Goal: Task Accomplishment & Management: Manage account settings

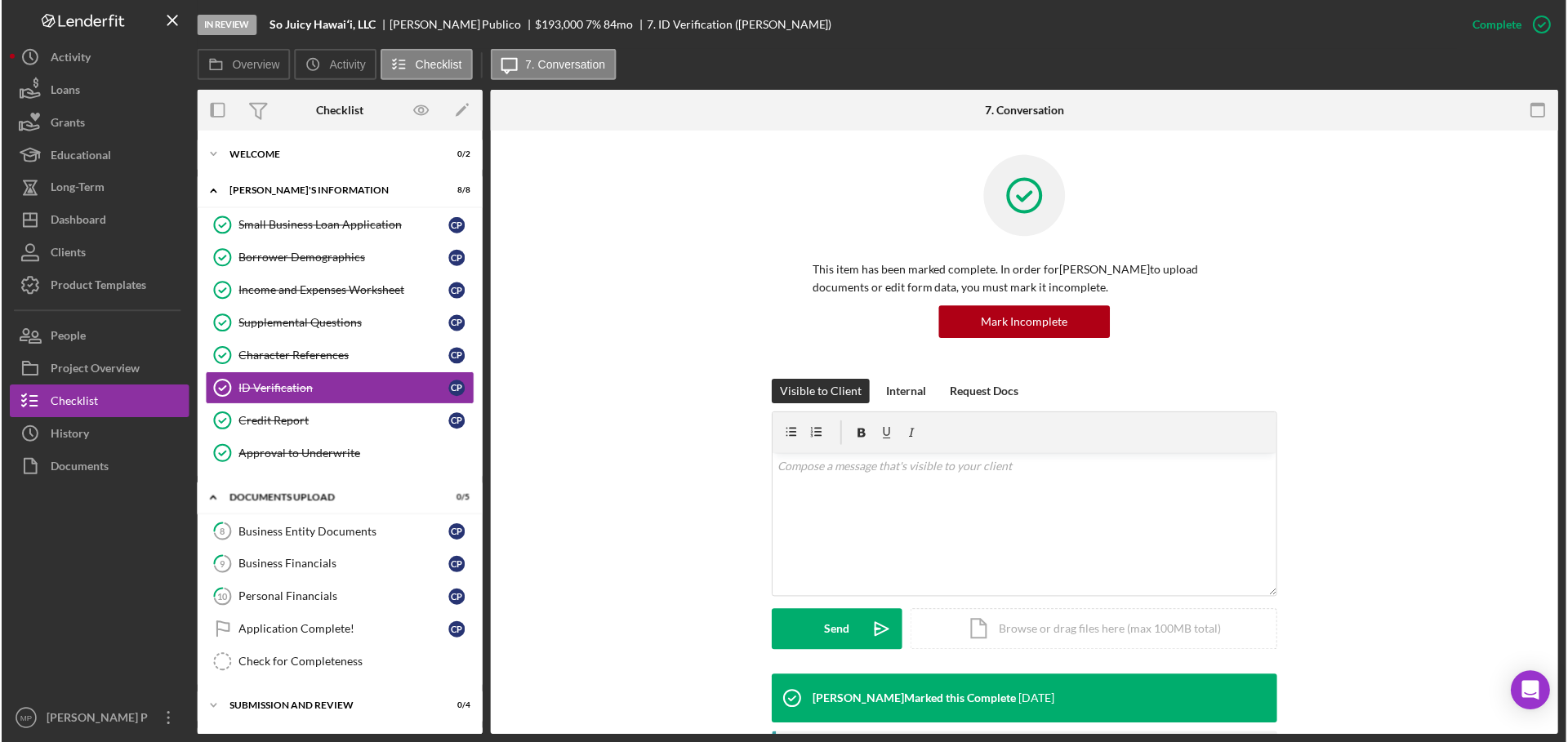
scroll to position [327, 0]
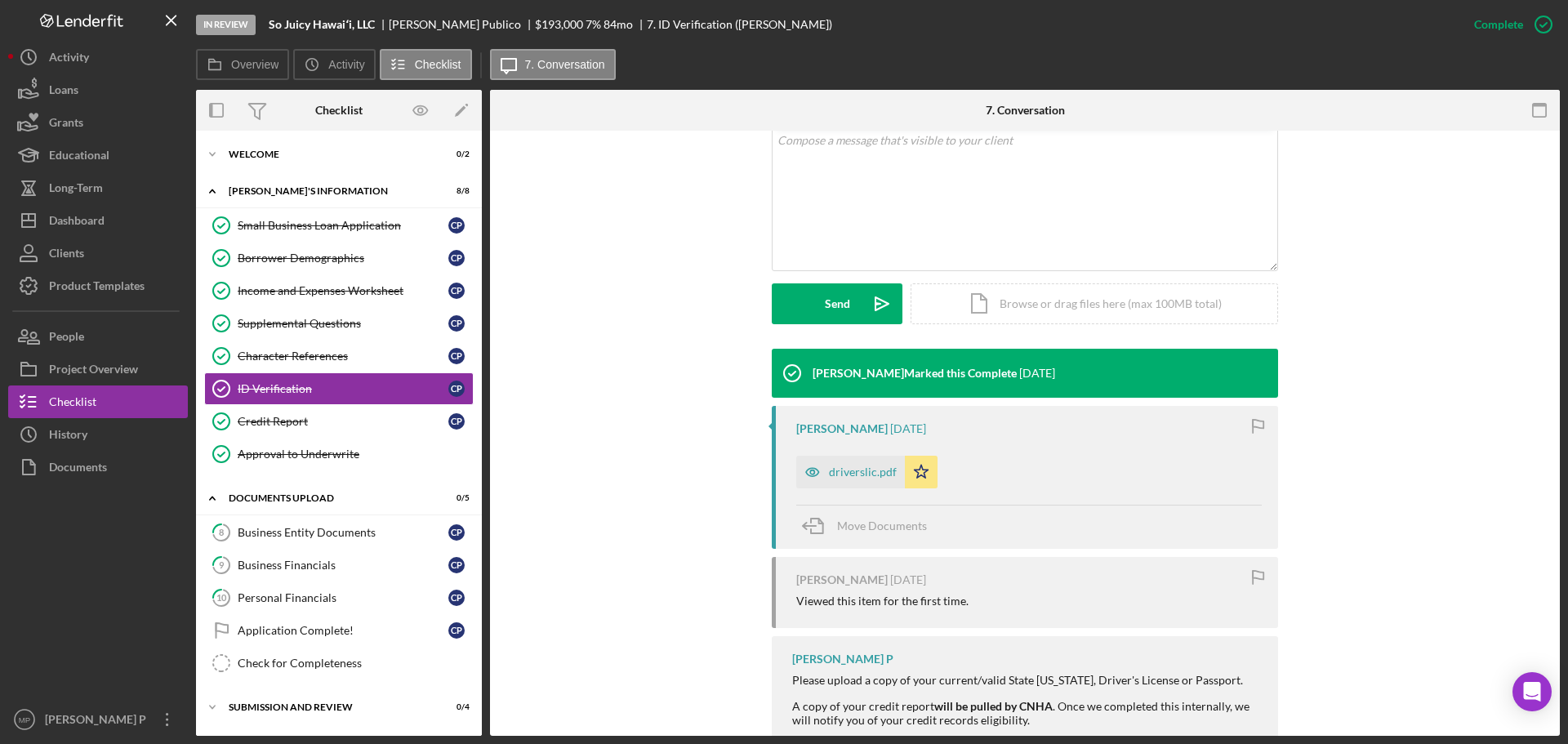
click at [872, 482] on div "driverslic.pdf" at bounding box center [850, 472] width 108 height 33
click at [870, 481] on div "driverslic.pdf Icon/Star" at bounding box center [1029, 468] width 466 height 41
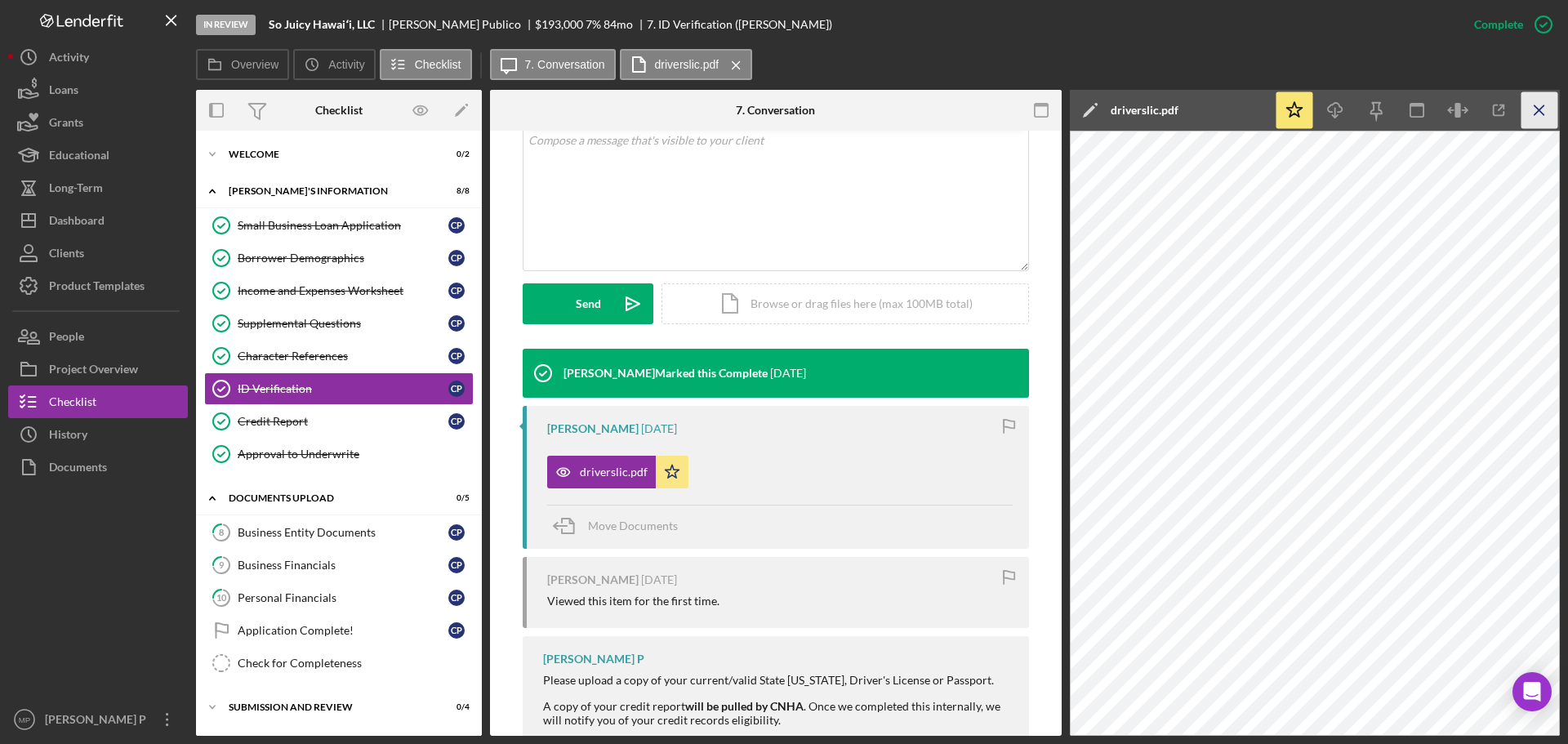
click at [1543, 107] on line "button" at bounding box center [1539, 110] width 9 height 9
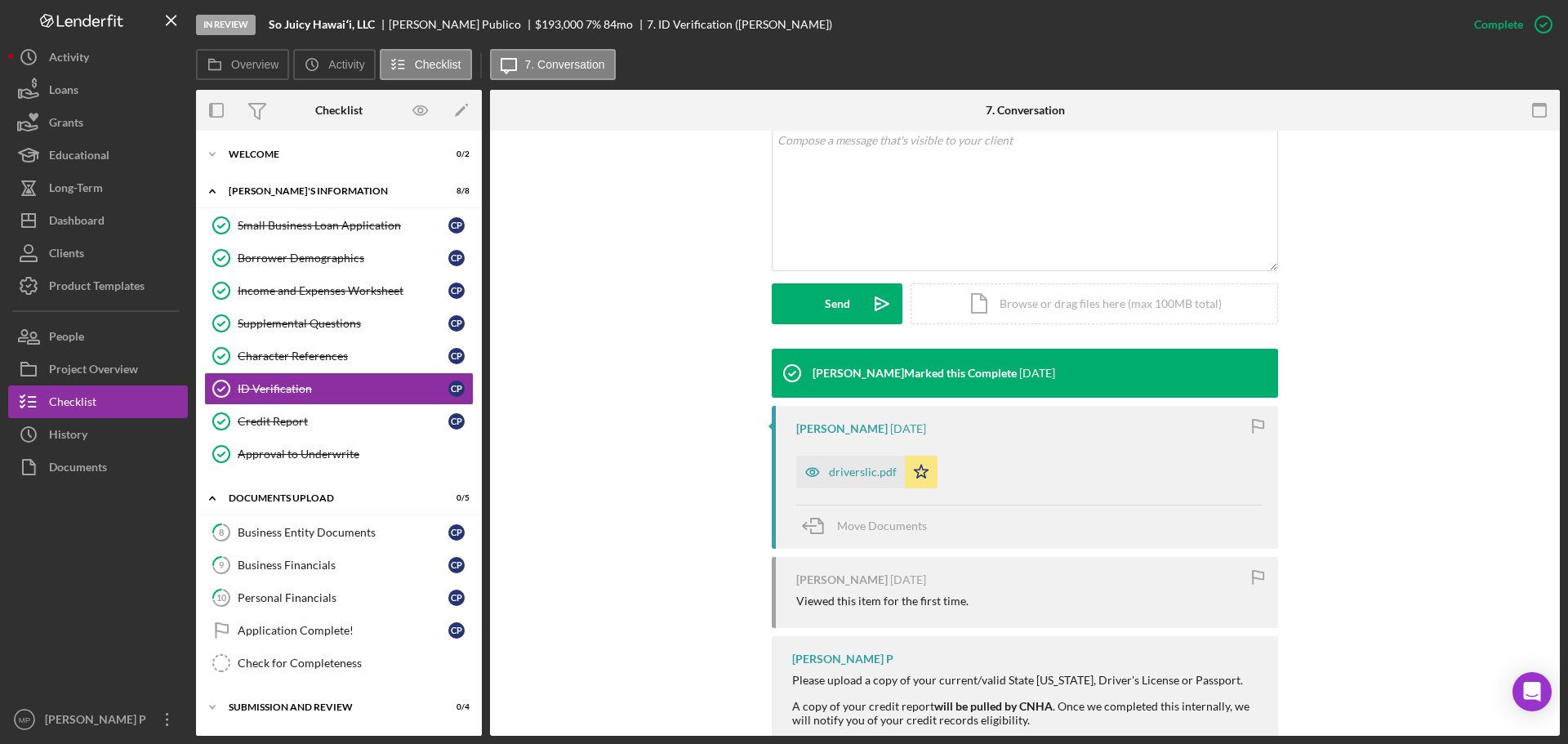
click at [70, 607] on div at bounding box center [97, 593] width 180 height 219
click at [100, 217] on div "Dashboard" at bounding box center [77, 222] width 56 height 37
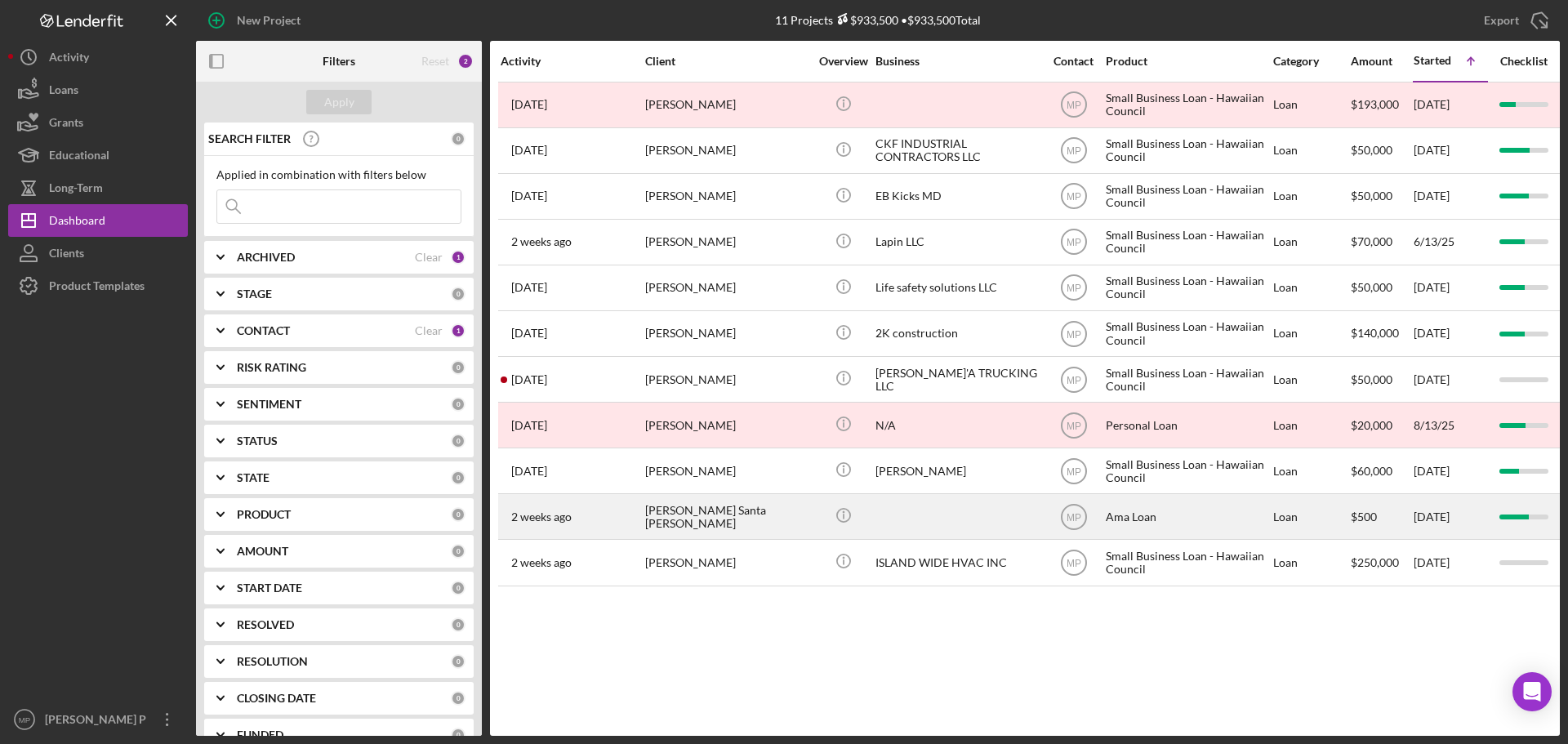
click at [800, 517] on div "[PERSON_NAME] Santa [PERSON_NAME]" at bounding box center [727, 516] width 163 height 43
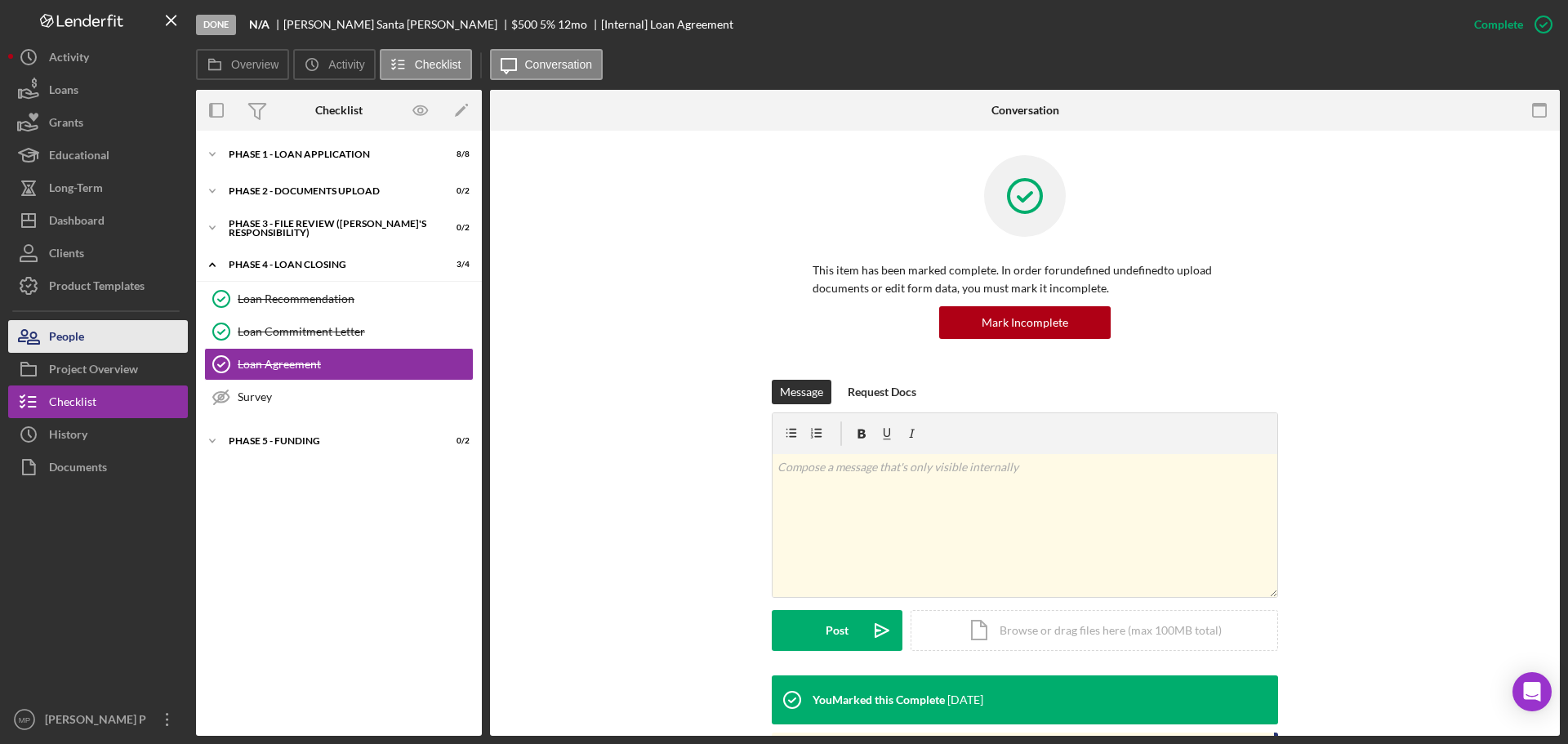
click at [122, 346] on button "People" at bounding box center [97, 337] width 180 height 33
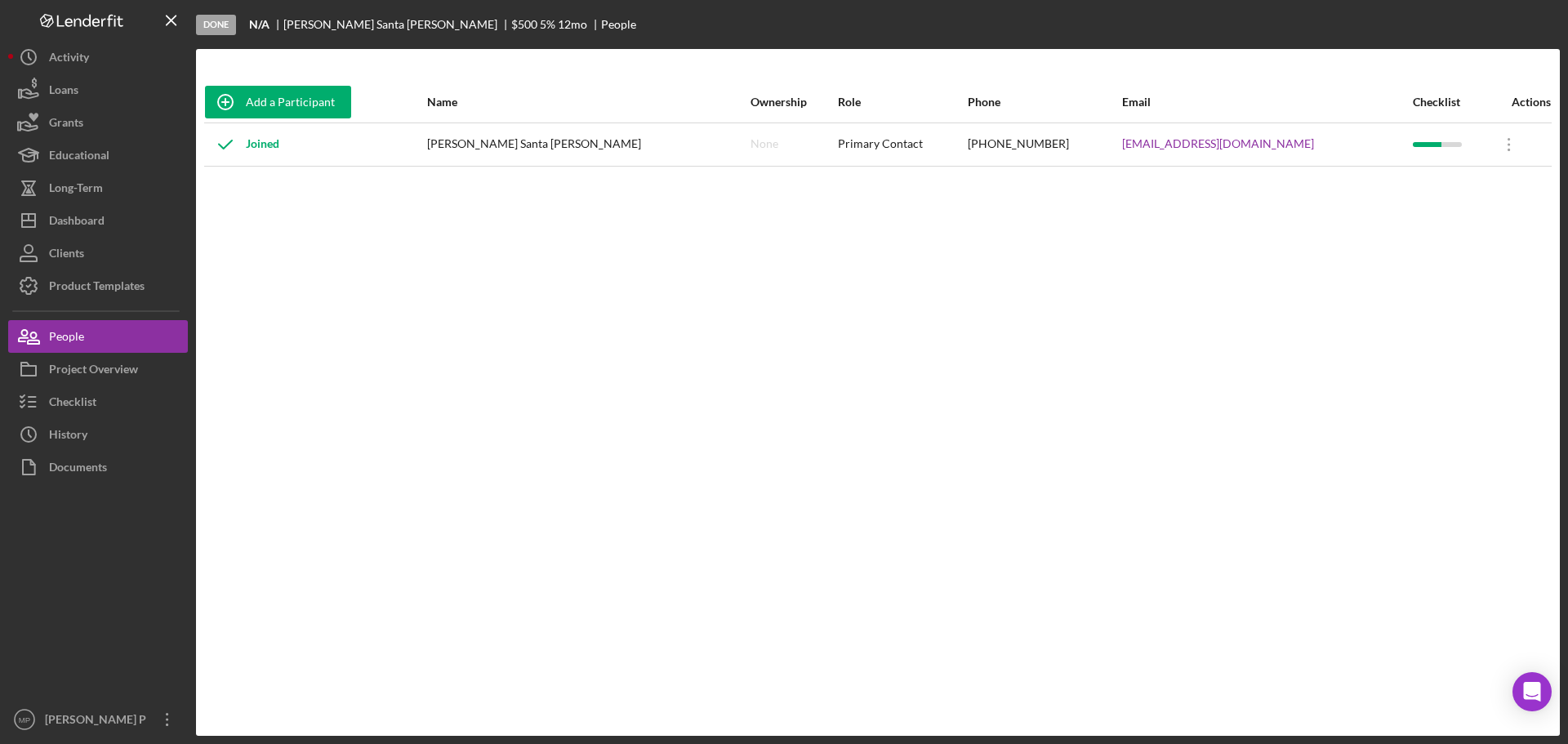
click at [287, 460] on div "Add a Participant Name Ownership Role Phone Email Checklist Actions Joined [PER…" at bounding box center [877, 392] width 1364 height 622
click at [99, 227] on div "Dashboard" at bounding box center [77, 222] width 56 height 37
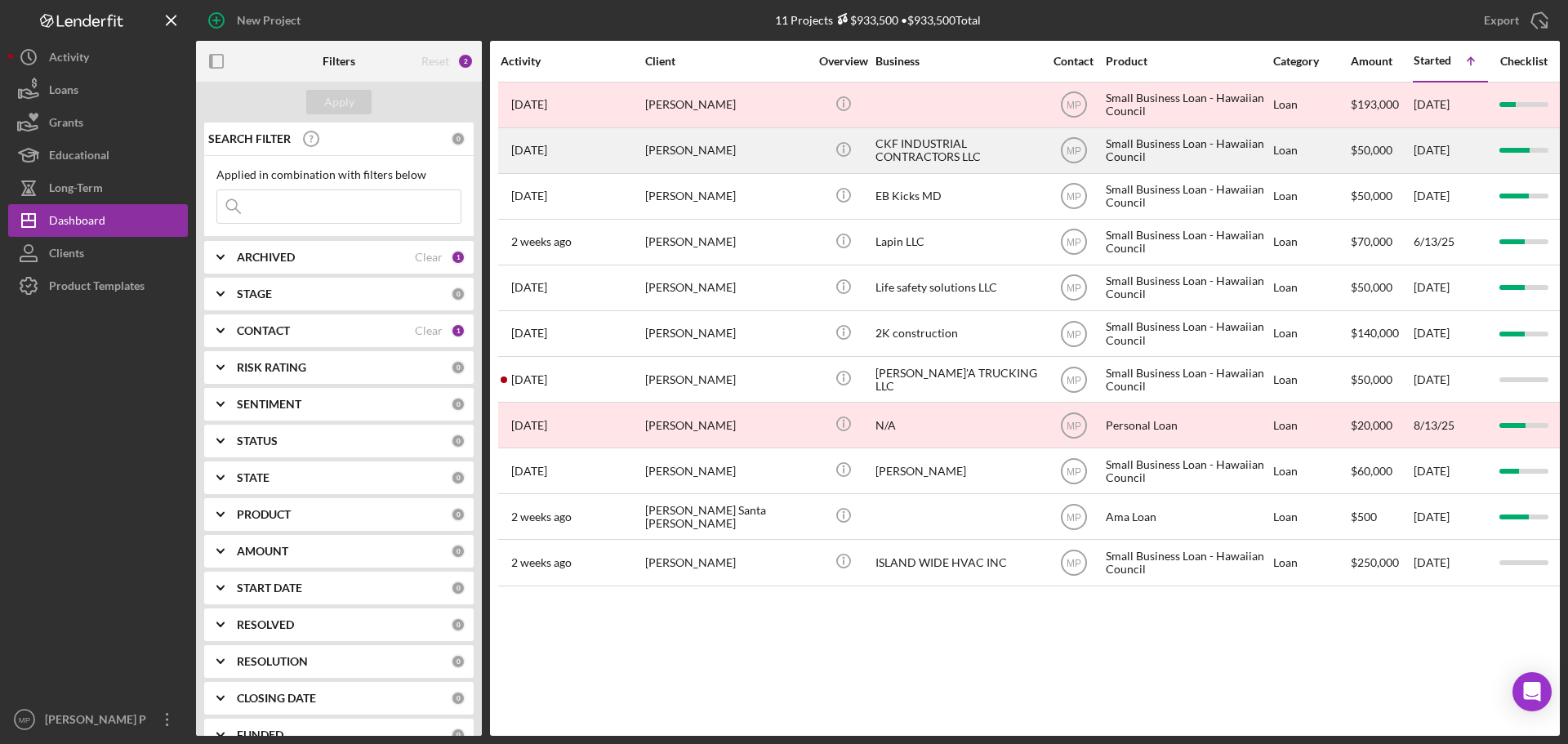
click at [898, 160] on div "CKF INDUSTRIAL CONTRACTORS LLC" at bounding box center [957, 151] width 163 height 43
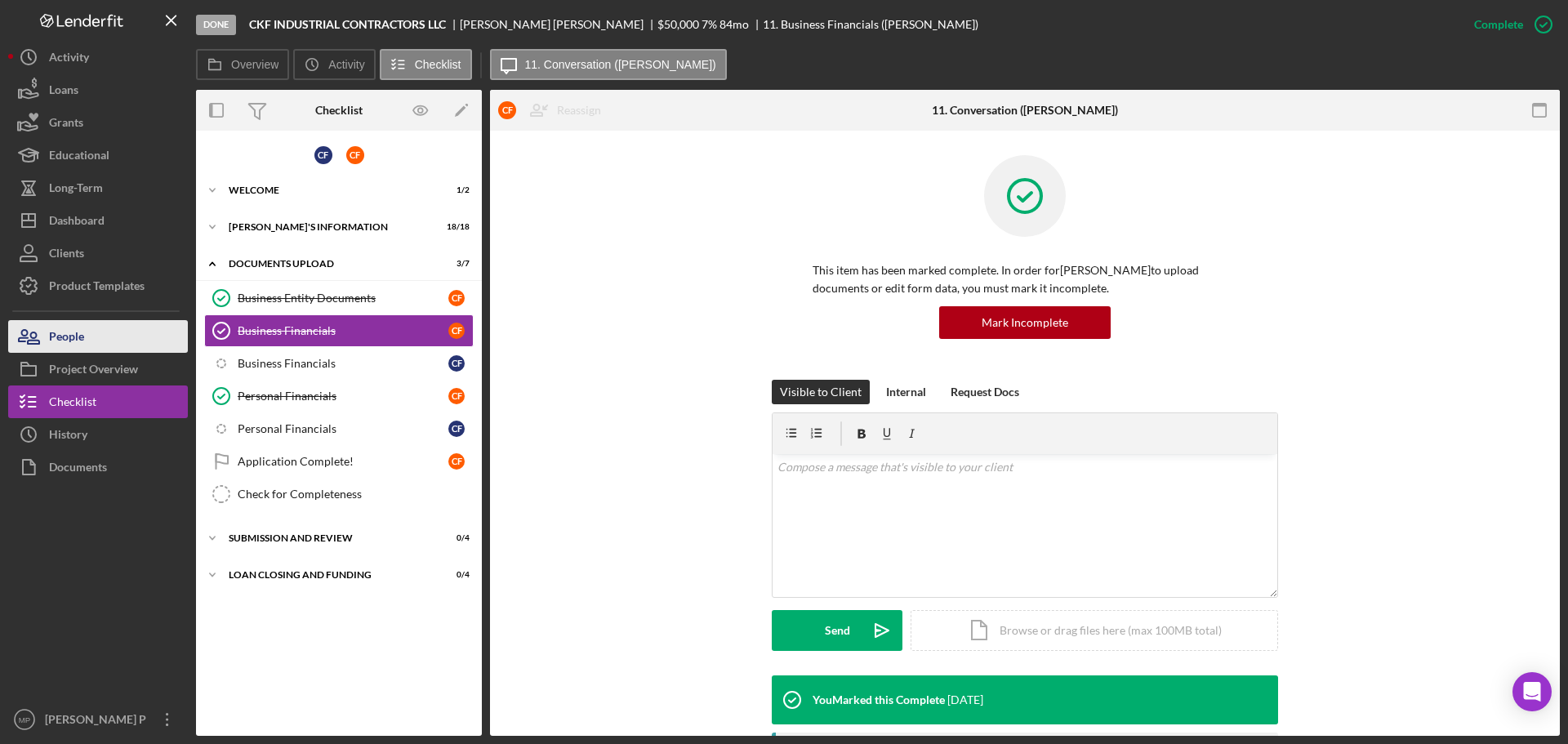
click at [112, 339] on button "People" at bounding box center [97, 337] width 180 height 33
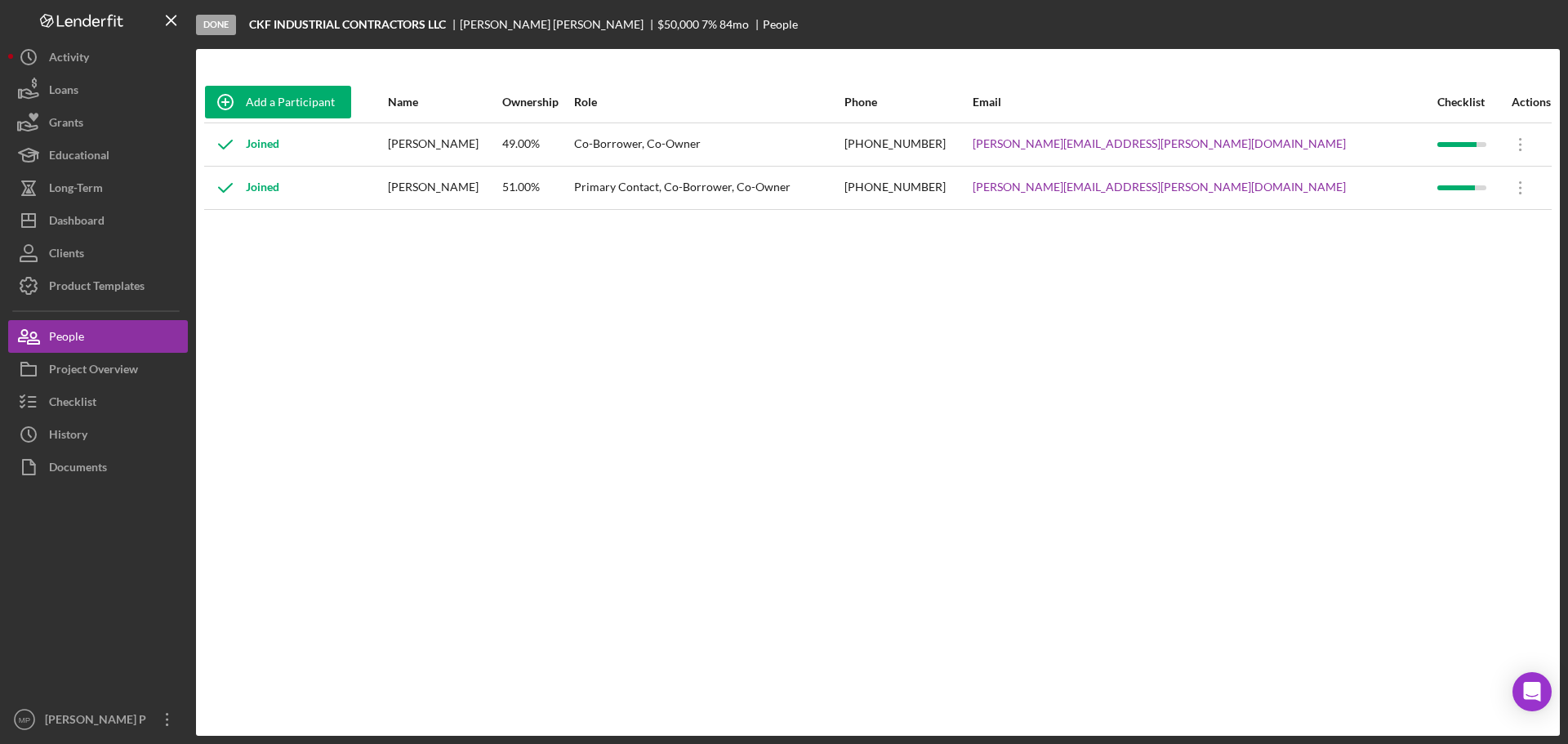
click at [1099, 313] on div "Add a Participant Name Ownership Role Phone Email Checklist Actions Joined [PER…" at bounding box center [877, 392] width 1364 height 622
click at [62, 405] on div "Checklist" at bounding box center [72, 404] width 47 height 37
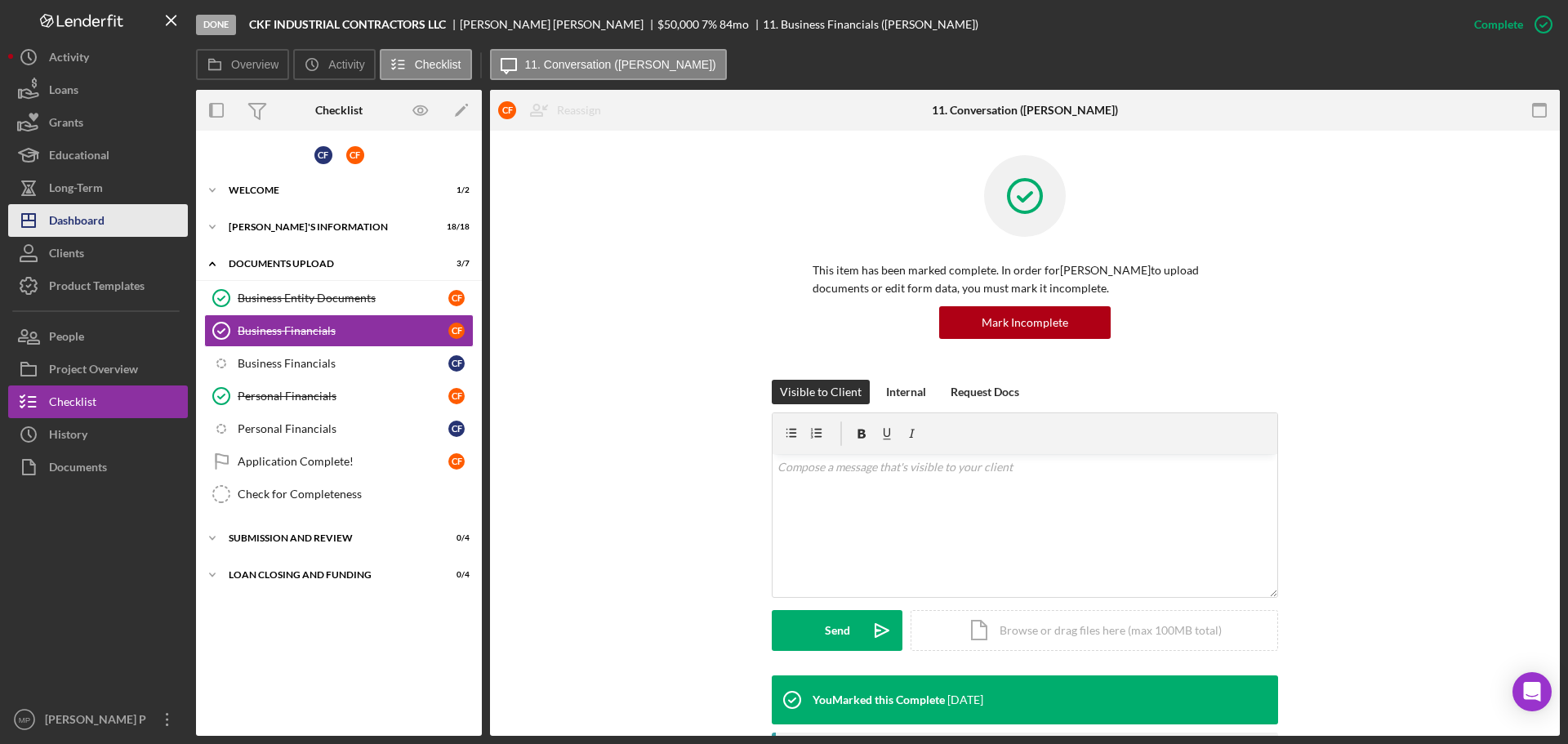
click at [109, 223] on button "Icon/Dashboard Dashboard" at bounding box center [97, 220] width 180 height 33
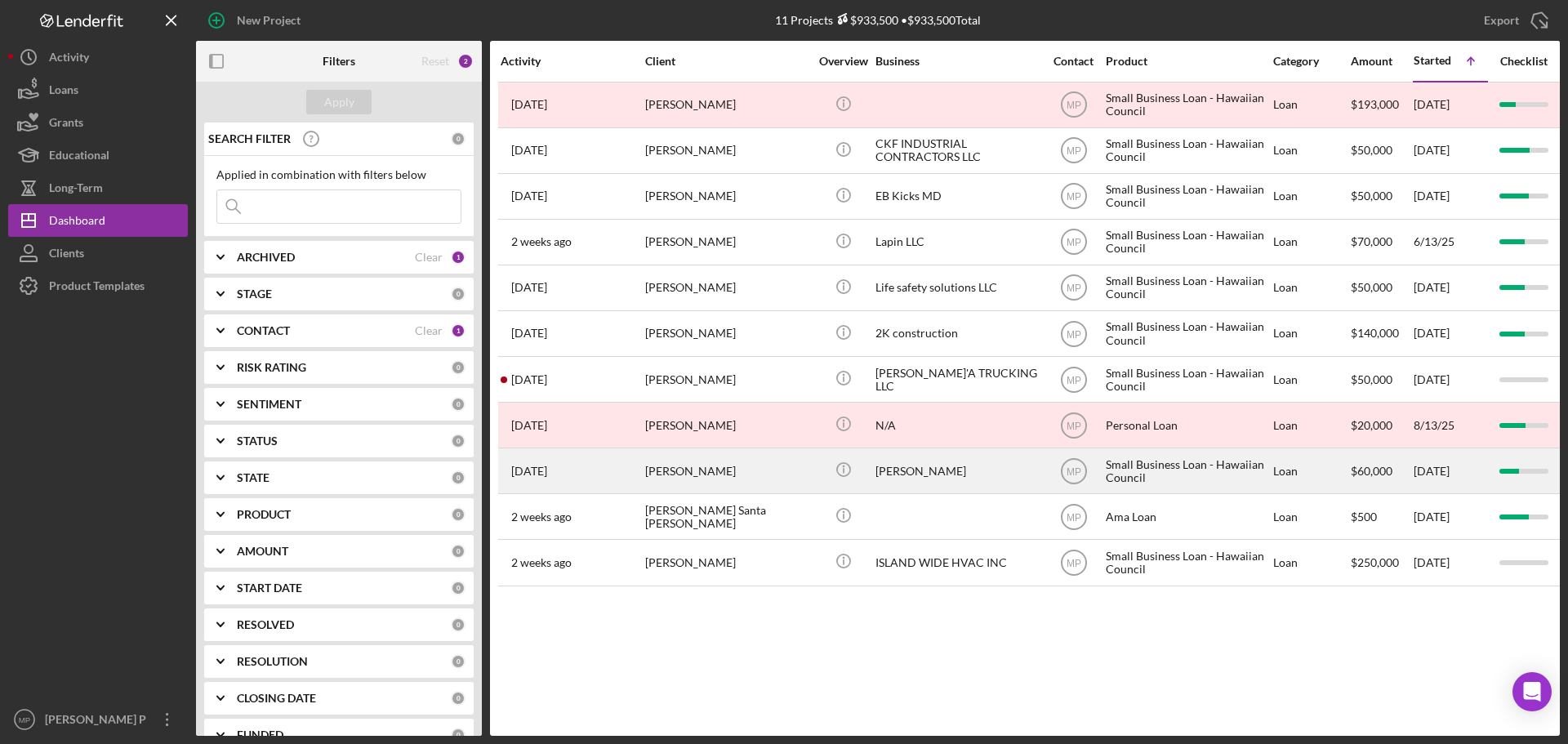
click at [907, 466] on div "[PERSON_NAME]" at bounding box center [957, 471] width 163 height 43
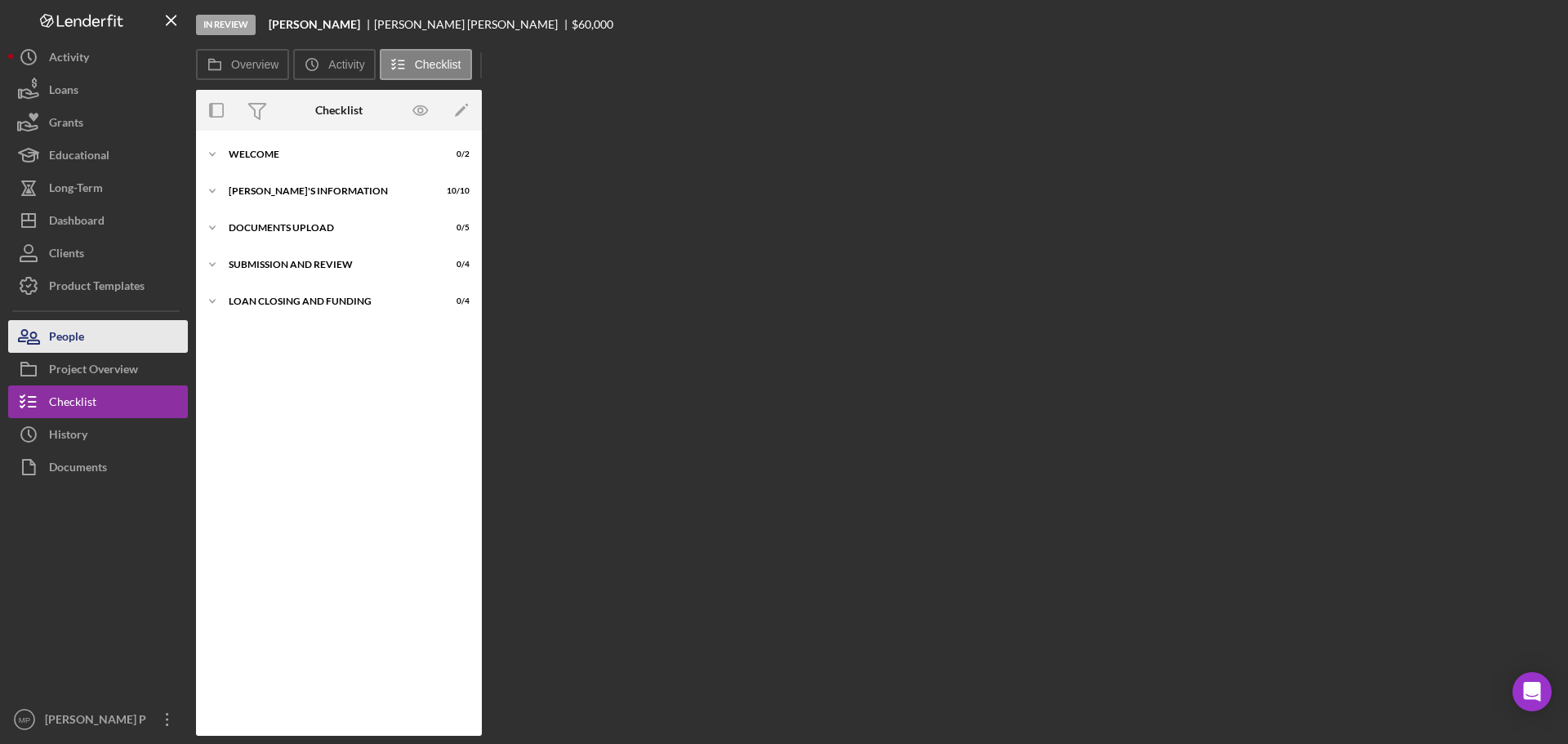
click at [73, 347] on div "People" at bounding box center [66, 339] width 35 height 37
